Goal: Information Seeking & Learning: Learn about a topic

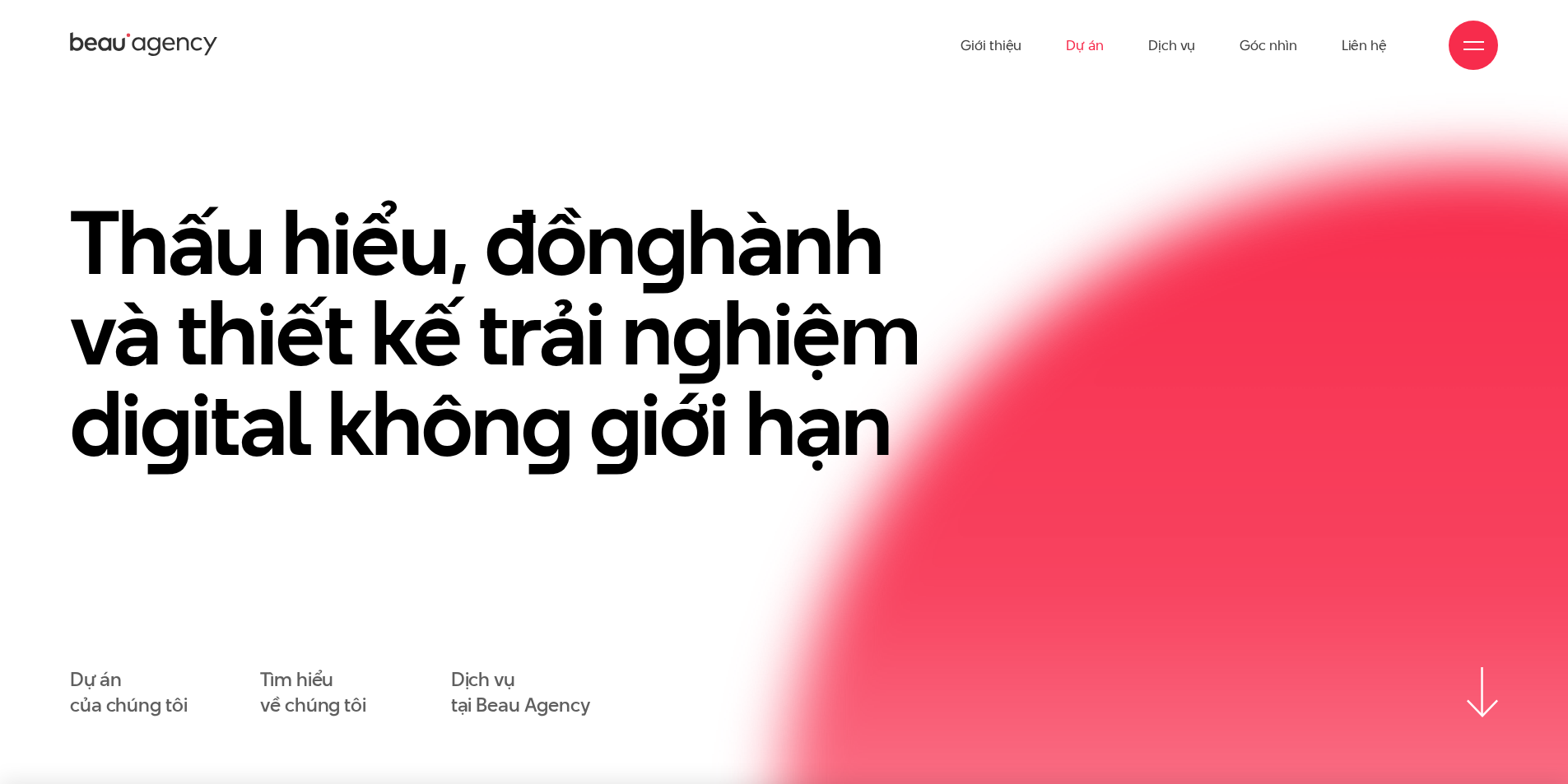
click at [1092, 43] on link "Dự án" at bounding box center [1085, 45] width 38 height 90
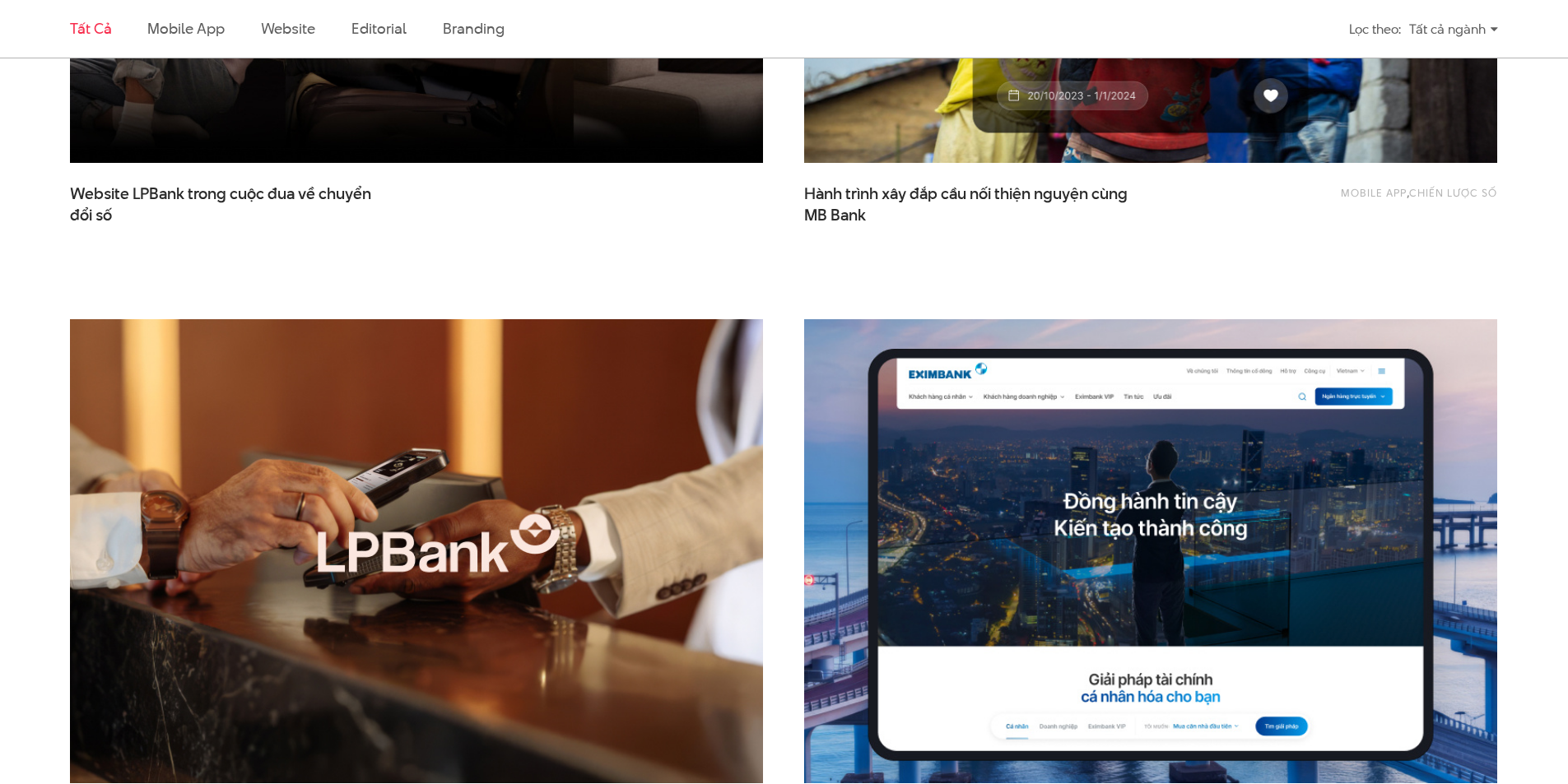
scroll to position [1097, 0]
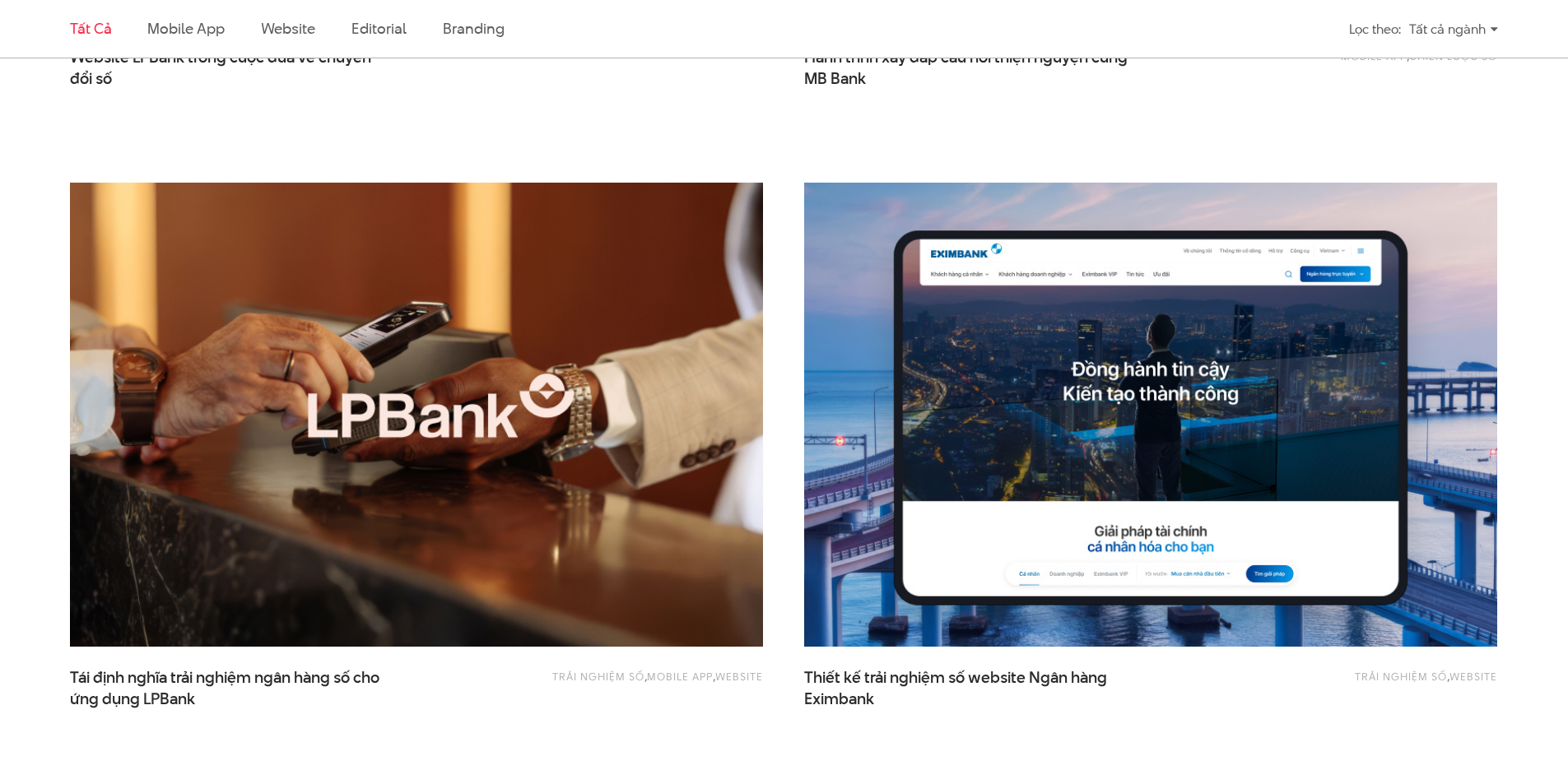
click at [490, 583] on img at bounding box center [417, 415] width 762 height 511
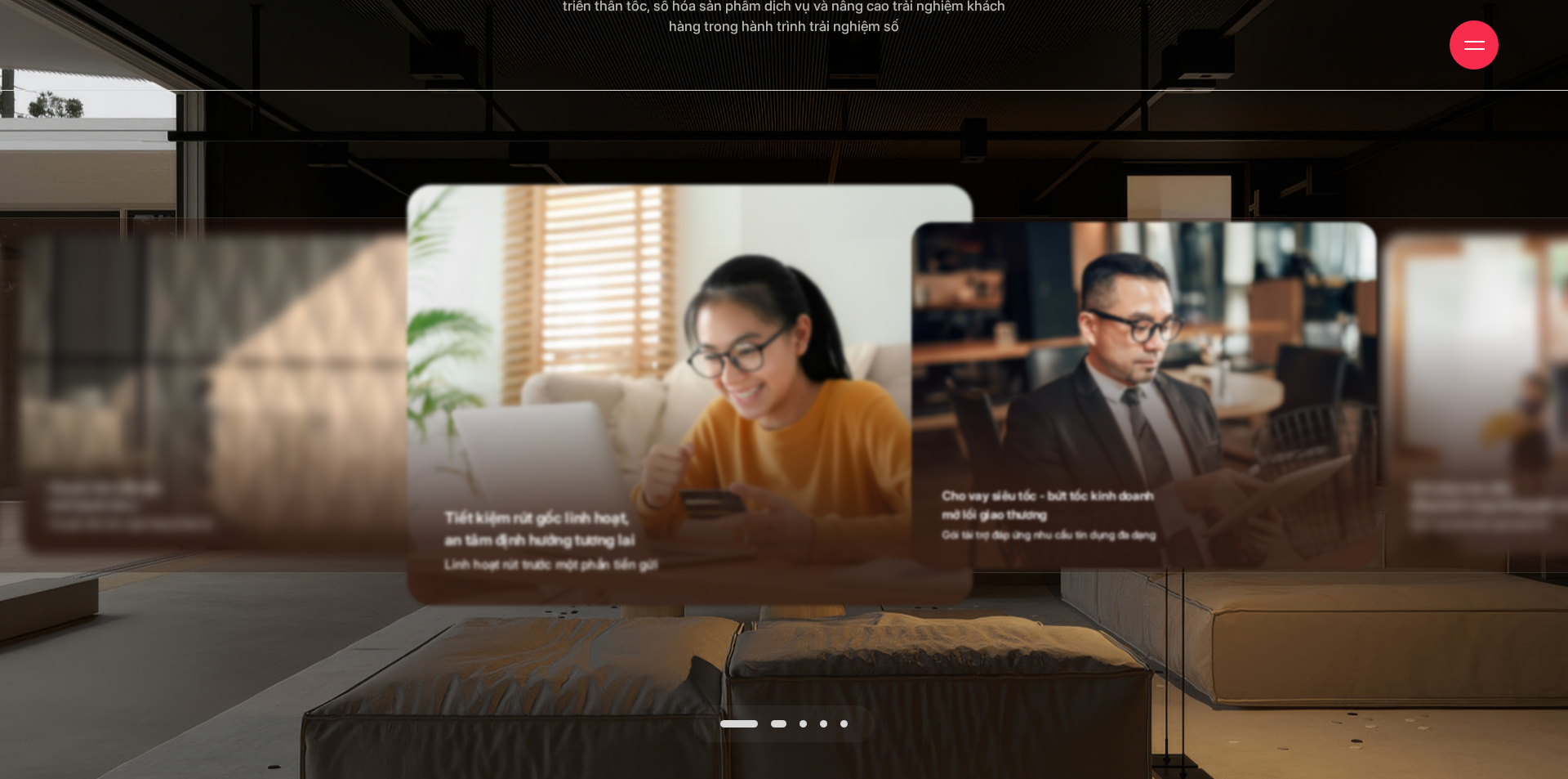
click at [780, 706] on div at bounding box center [784, 724] width 181 height 37
click at [1189, 369] on img at bounding box center [1144, 395] width 466 height 345
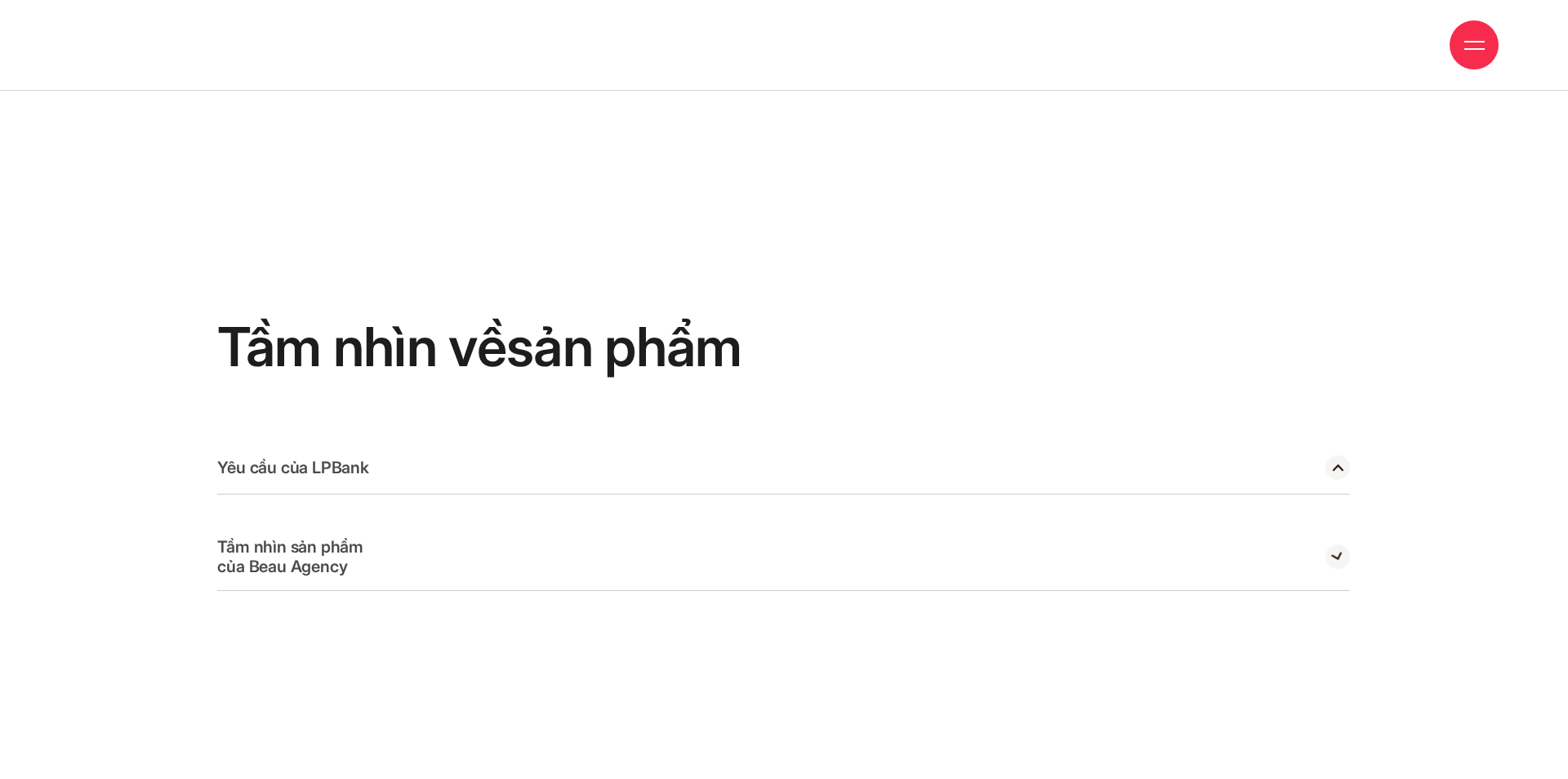
click at [1332, 455] on circle at bounding box center [1338, 467] width 25 height 25
click at [1339, 455] on circle at bounding box center [1338, 467] width 25 height 25
click at [1332, 552] on icon at bounding box center [1337, 556] width 11 height 7
click at [1340, 455] on circle at bounding box center [1338, 467] width 25 height 25
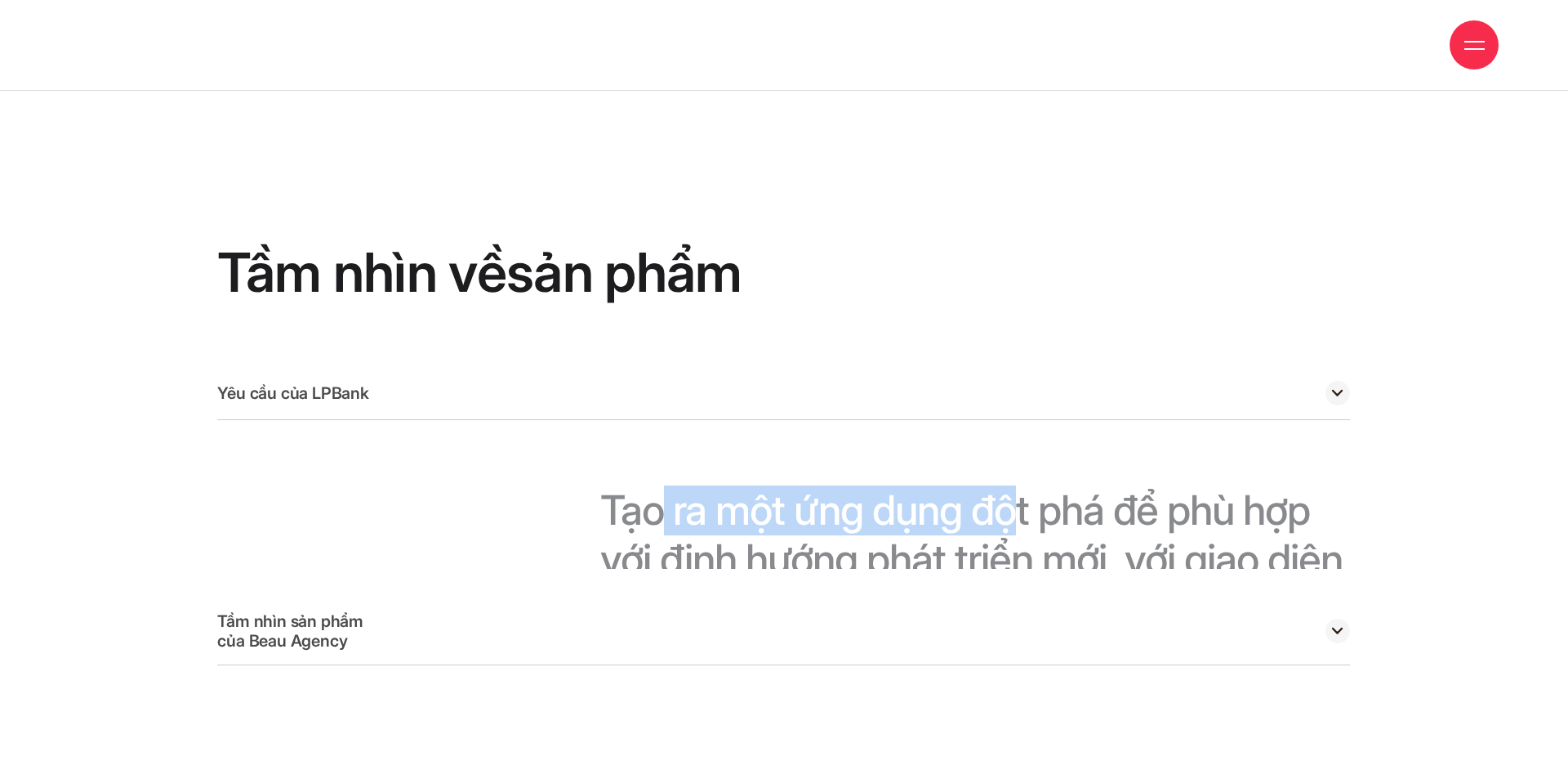
drag, startPoint x: 663, startPoint y: 452, endPoint x: 1018, endPoint y: 462, distance: 355.1
click at [1018, 462] on div "Tạo ra một ứng dụng đột phá để phù hợp với định hướng phát triển mới, với giao …" at bounding box center [976, 528] width 750 height 214
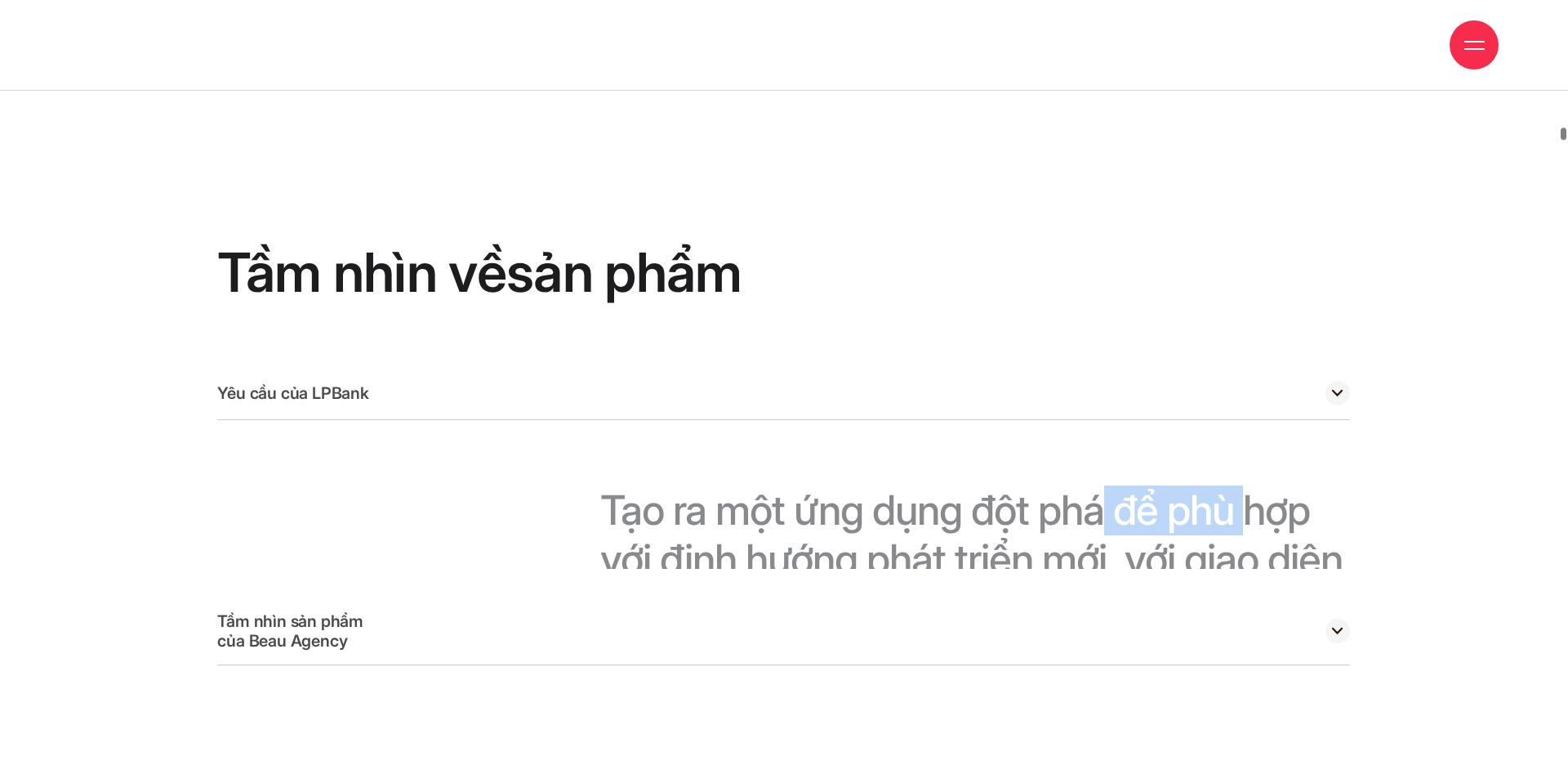
drag, startPoint x: 1096, startPoint y: 458, endPoint x: 1247, endPoint y: 443, distance: 151.7
click at [1247, 443] on div "Tạo ra một ứng dụng đột phá để phù hợp với định hướng phát triển mới, với giao …" at bounding box center [976, 528] width 750 height 214
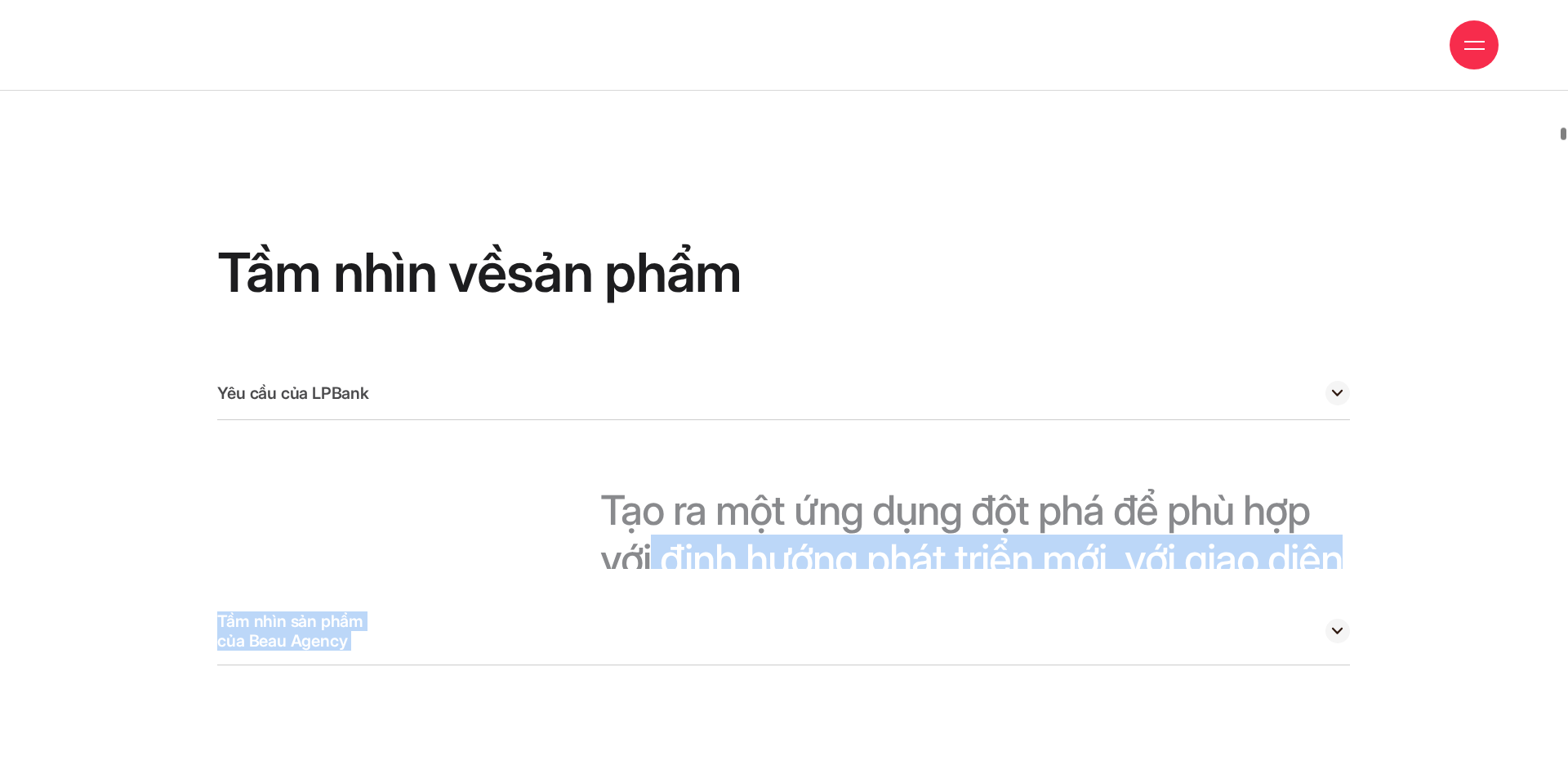
drag, startPoint x: 656, startPoint y: 488, endPoint x: 1125, endPoint y: 516, distance: 469.8
click at [1127, 517] on div "Yêu cầu của LPBank Tạo ra một ứng dụng đột phá để phù hợp với định hướng phát t…" at bounding box center [784, 516] width 1133 height 298
click at [1140, 534] on span "với" at bounding box center [1149, 558] width 50 height 49
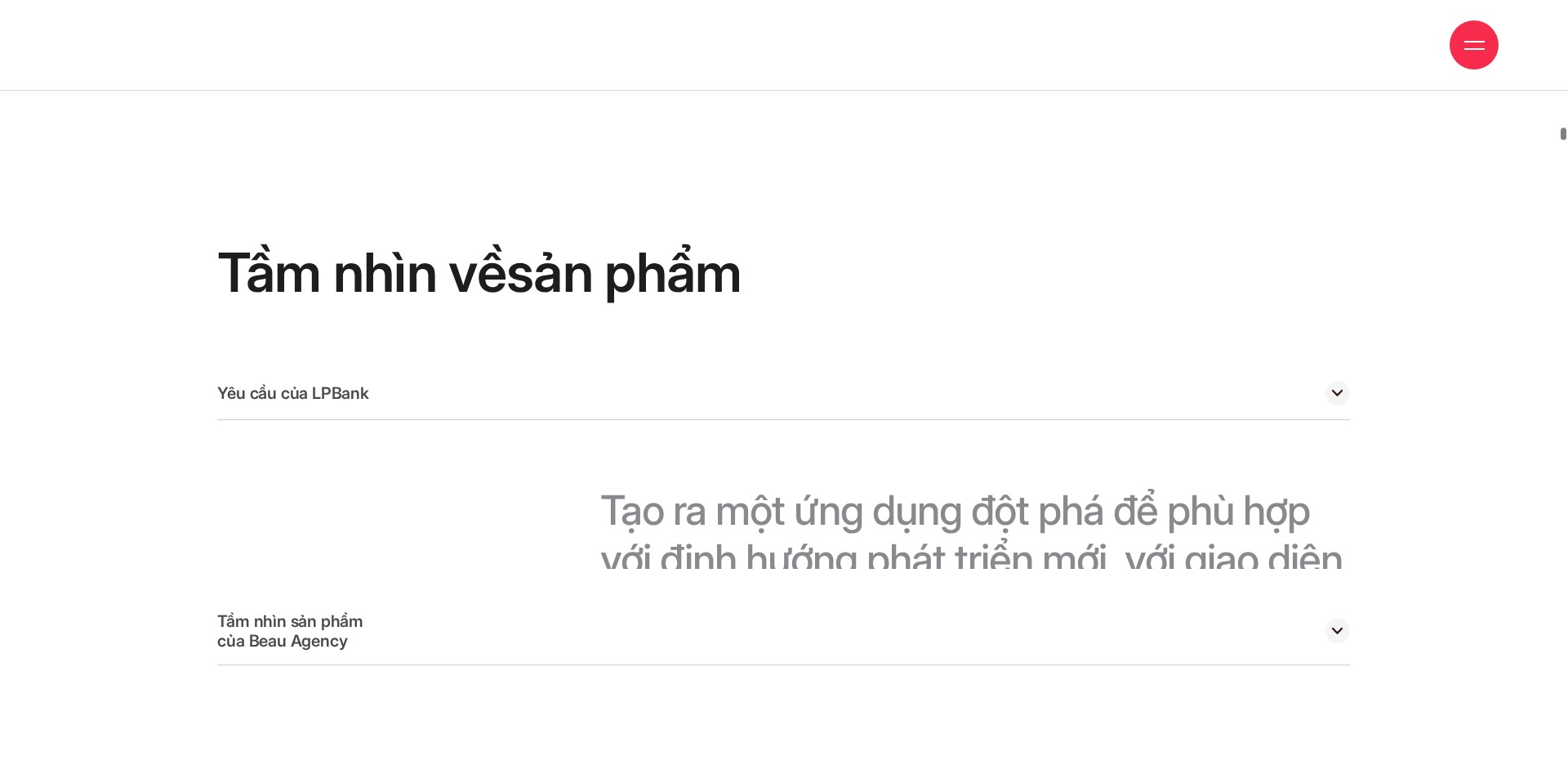
click at [1337, 618] on circle at bounding box center [1338, 631] width 25 height 25
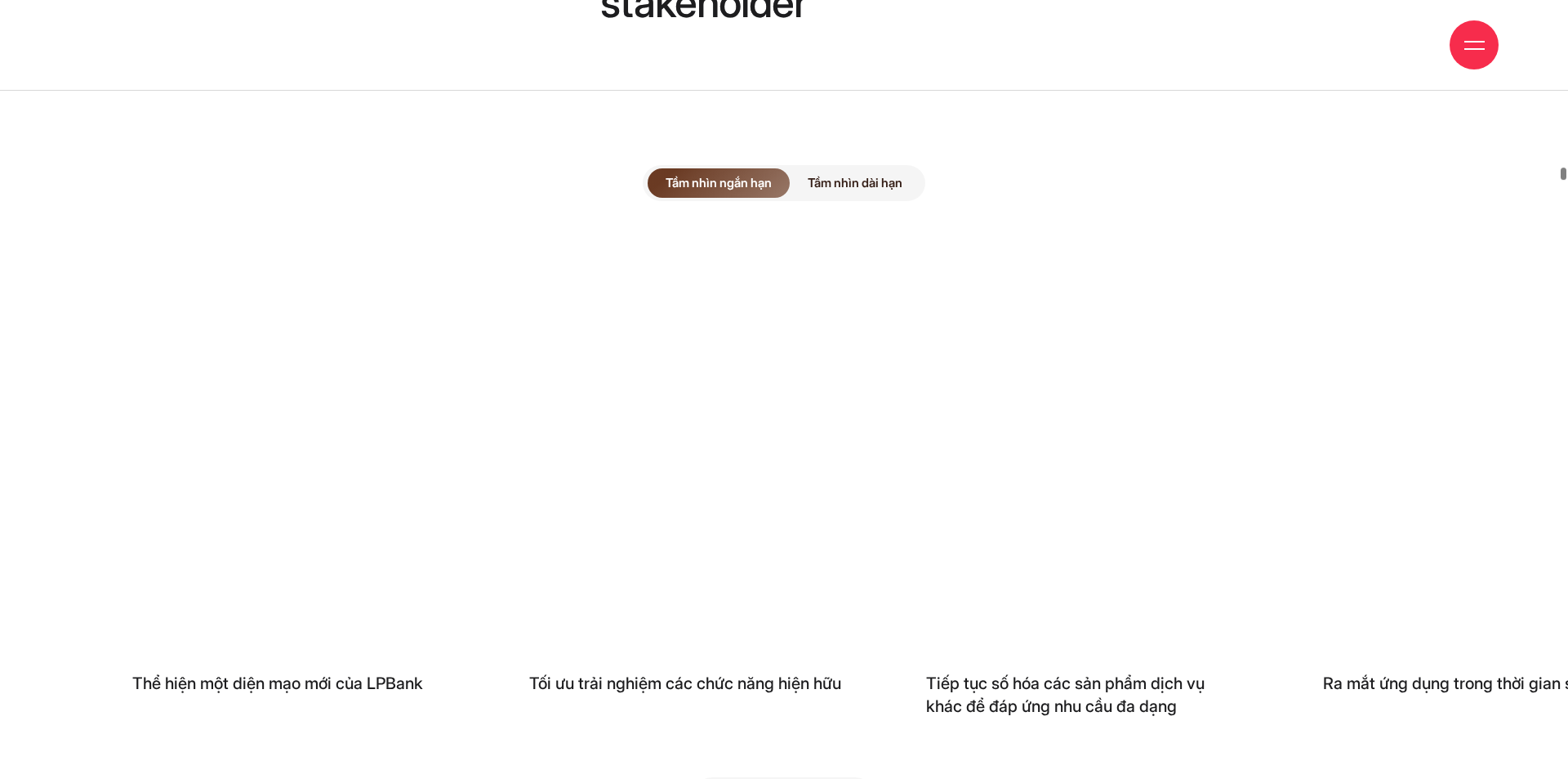
click at [847, 168] on span "Tầm nhìn dài hạn" at bounding box center [855, 183] width 131 height 30
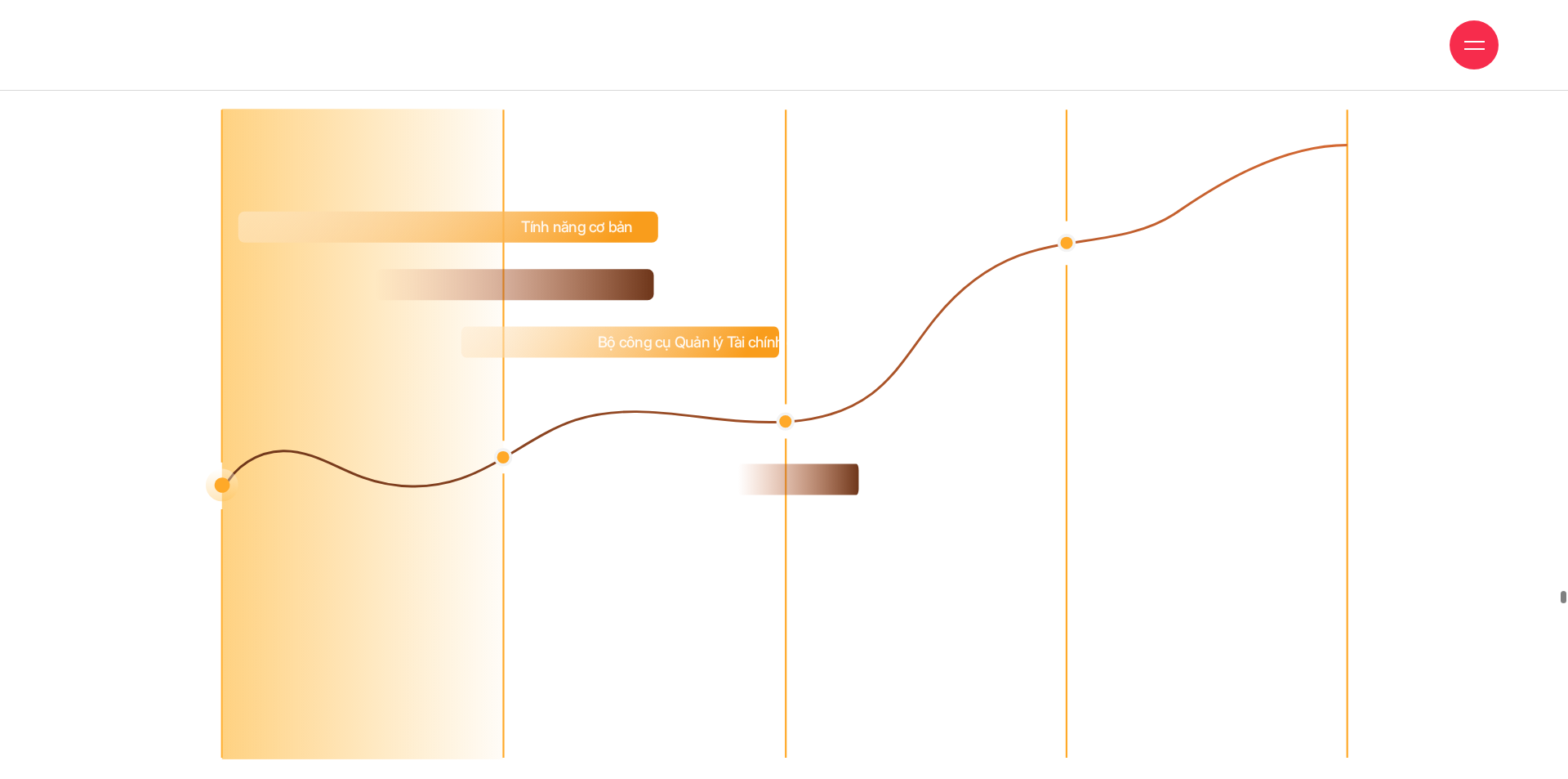
click at [1471, 49] on div at bounding box center [1475, 45] width 21 height 21
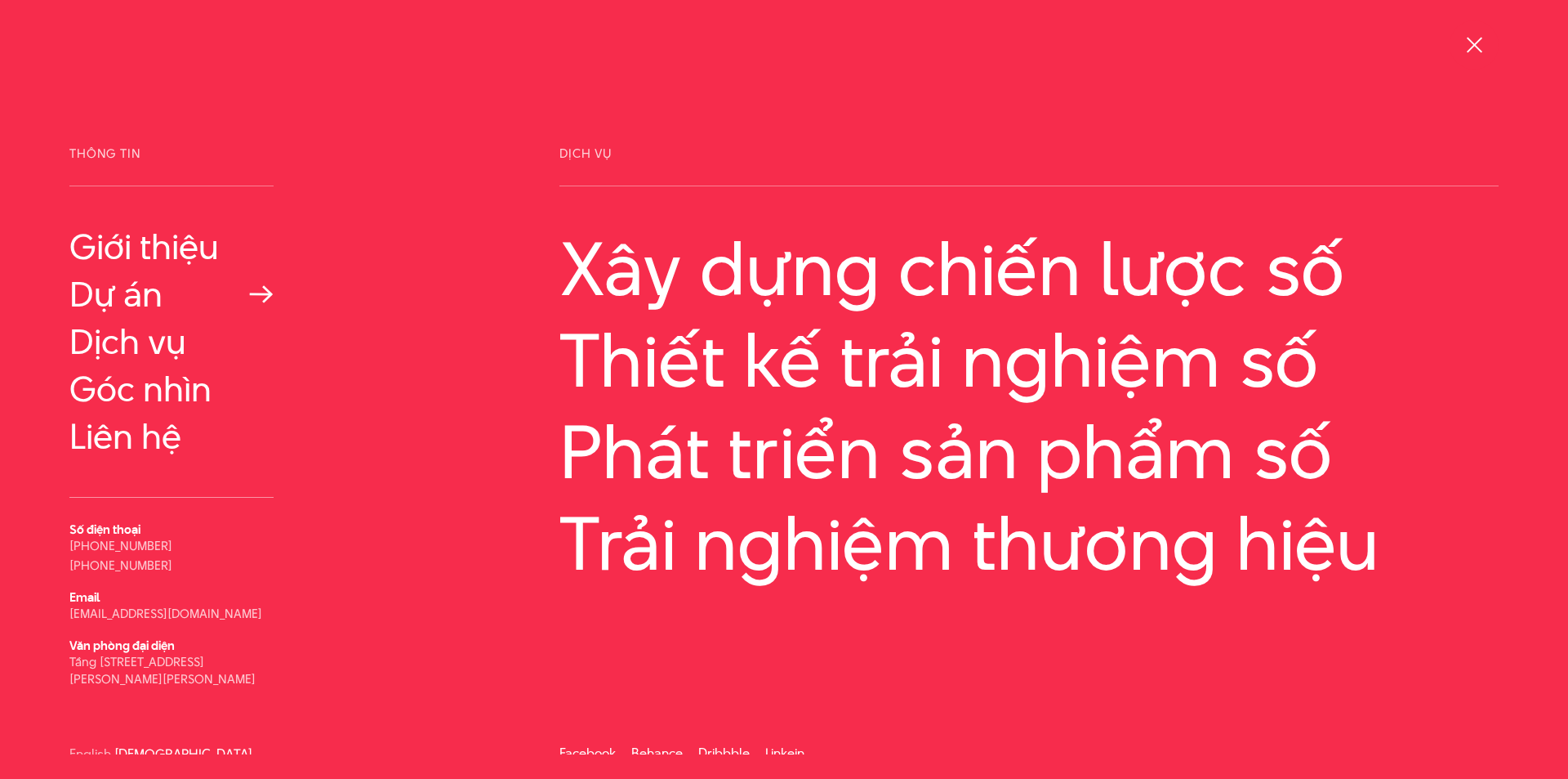
click at [128, 298] on link "Dự án" at bounding box center [171, 294] width 204 height 40
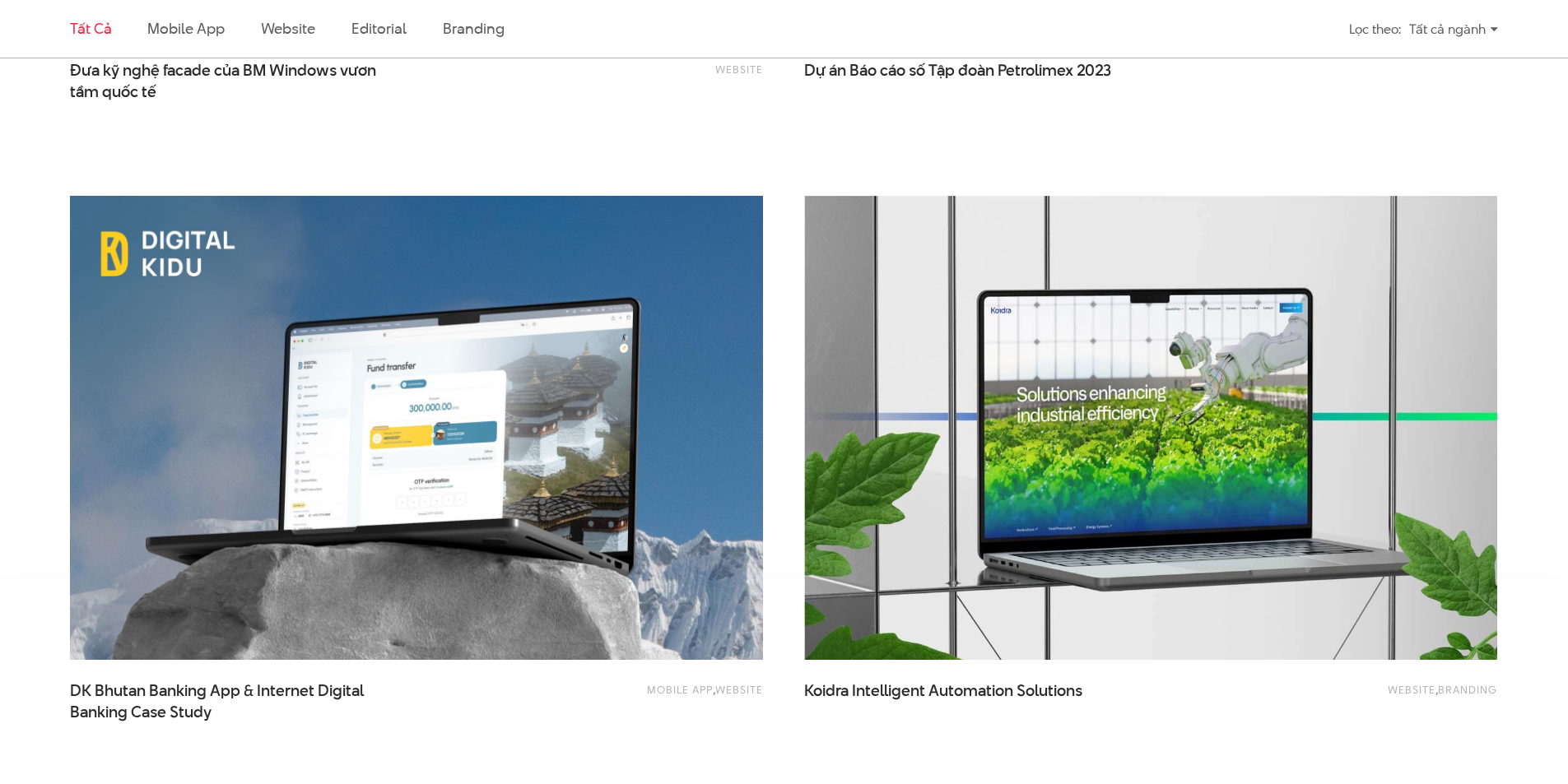
scroll to position [3701, 0]
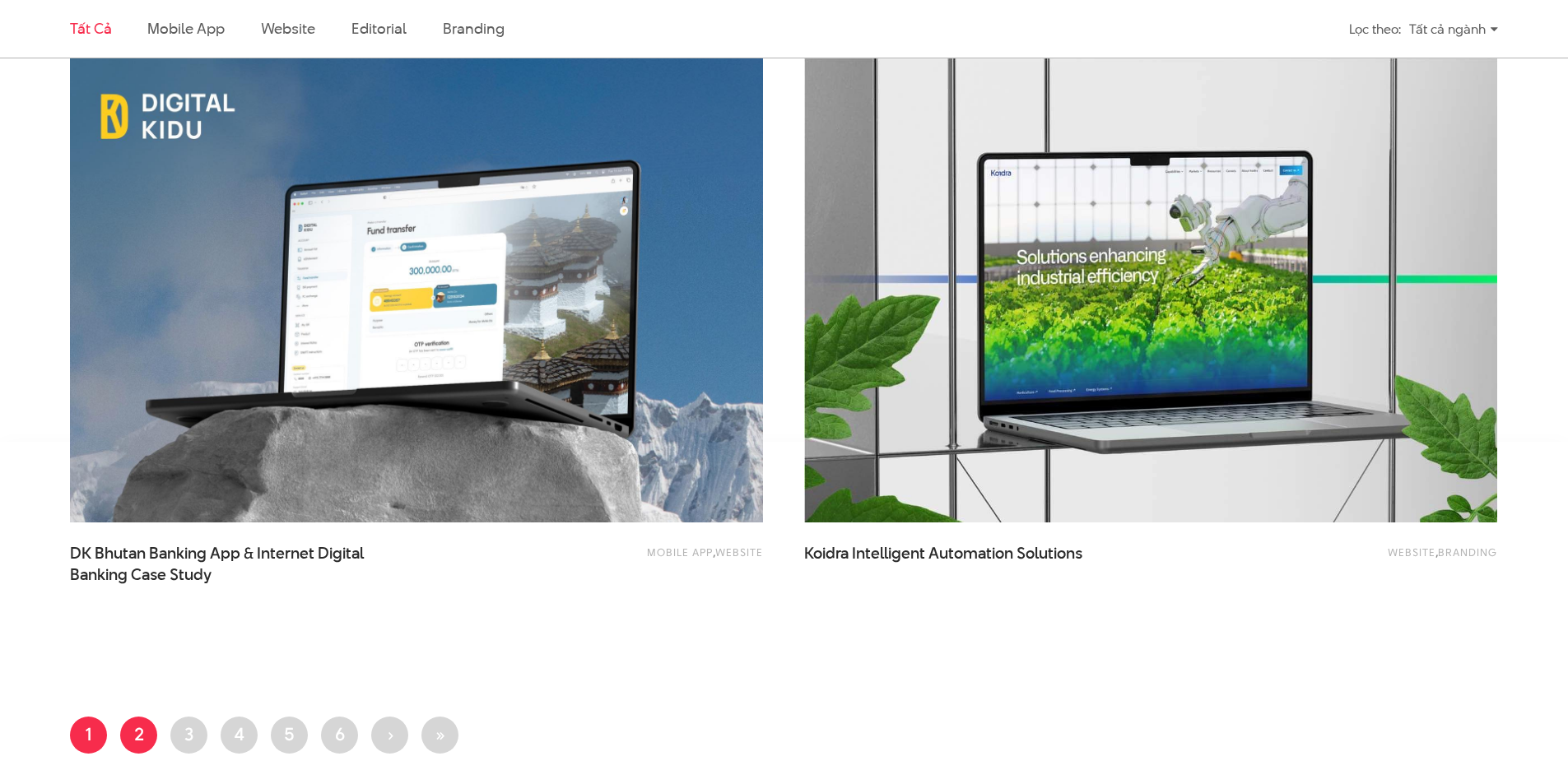
click at [142, 731] on link "Trang 2" at bounding box center [139, 734] width 37 height 37
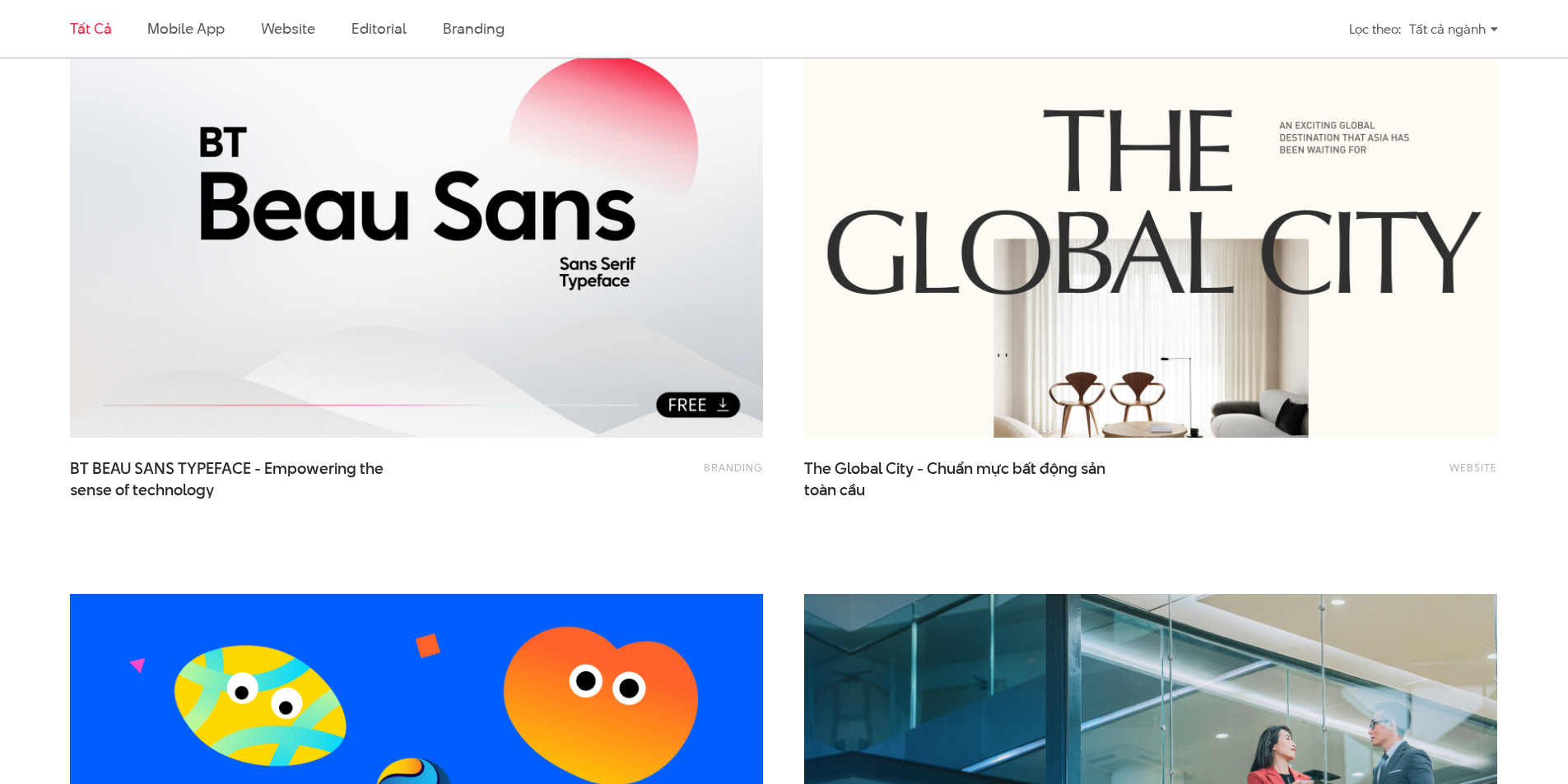
scroll to position [548, 0]
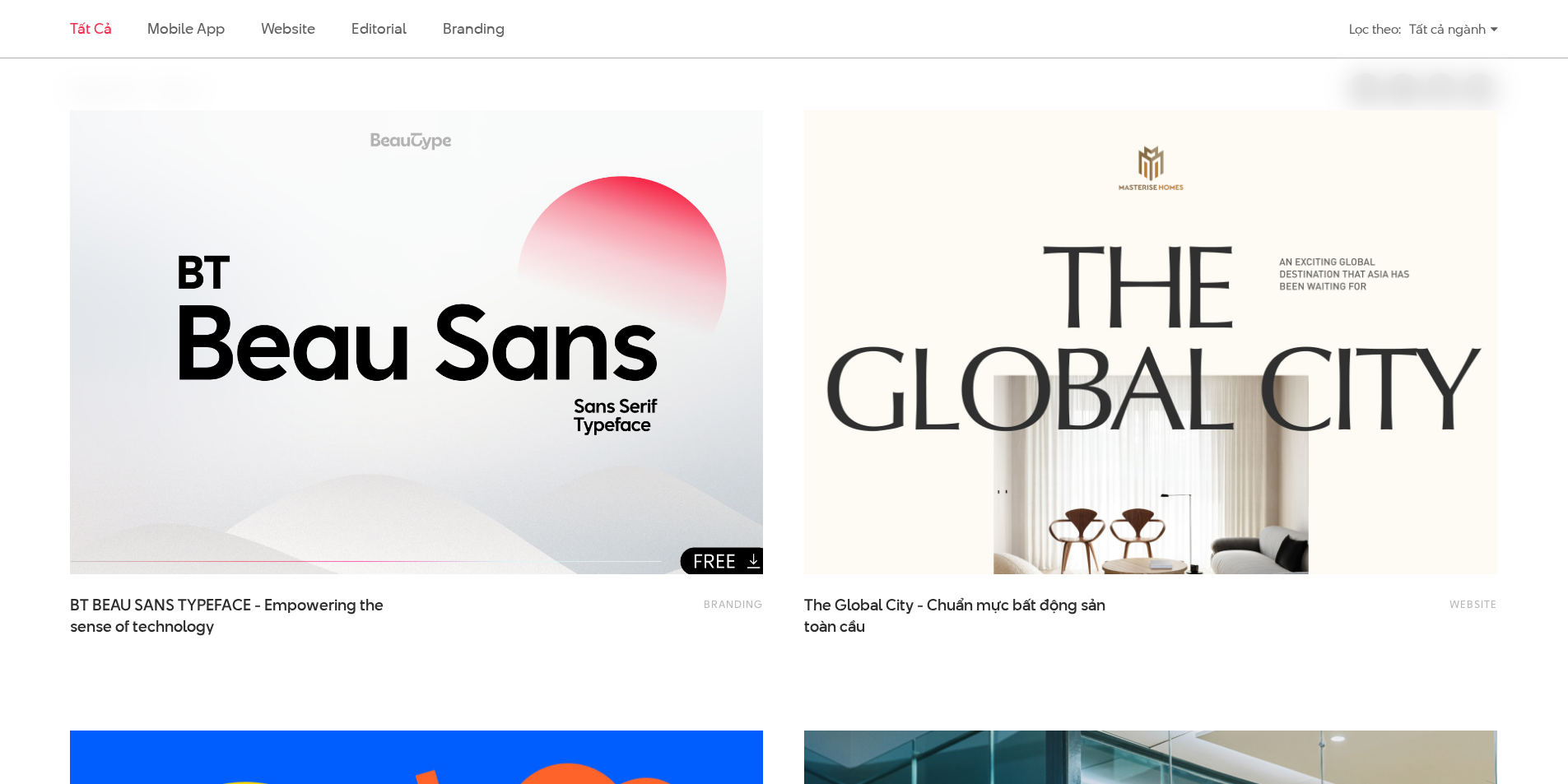
click at [422, 528] on img at bounding box center [417, 343] width 762 height 511
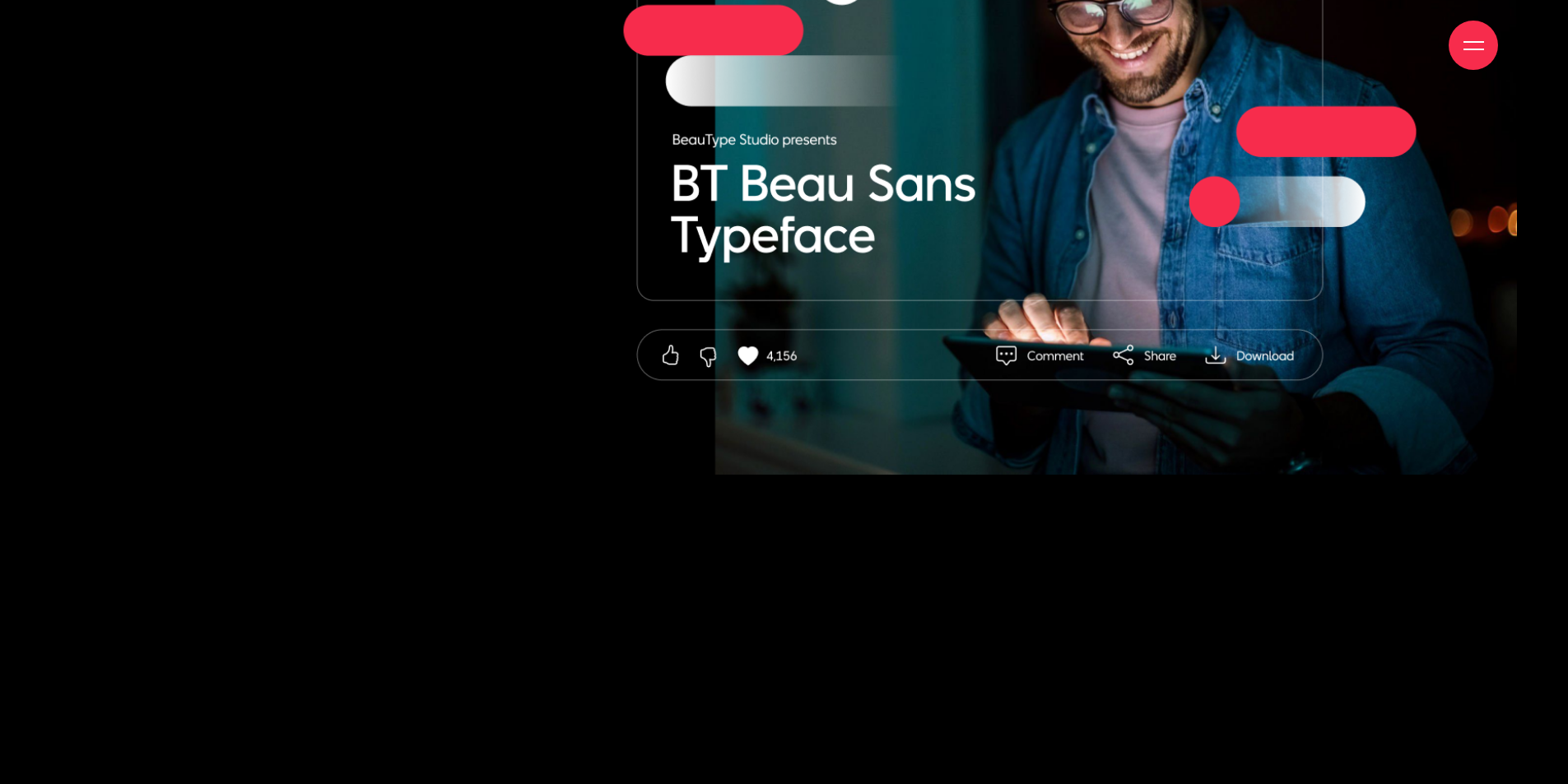
scroll to position [21385, 0]
